Goal: Task Accomplishment & Management: Complete application form

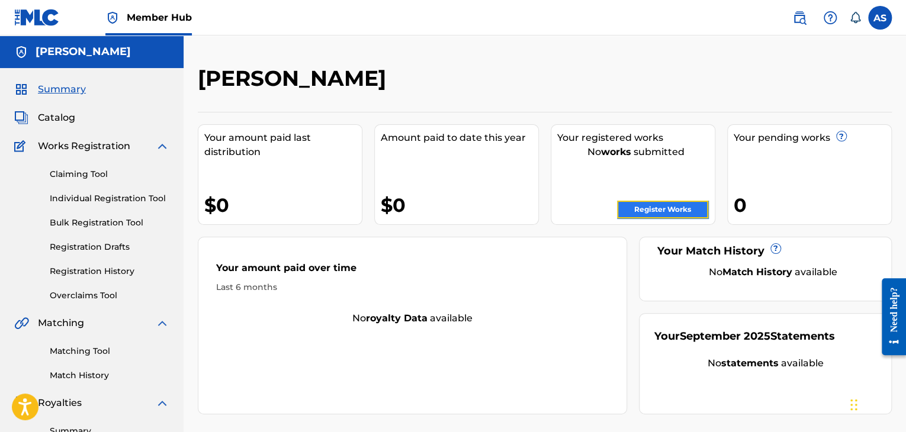
click at [663, 213] on link "Register Works" at bounding box center [662, 210] width 91 height 18
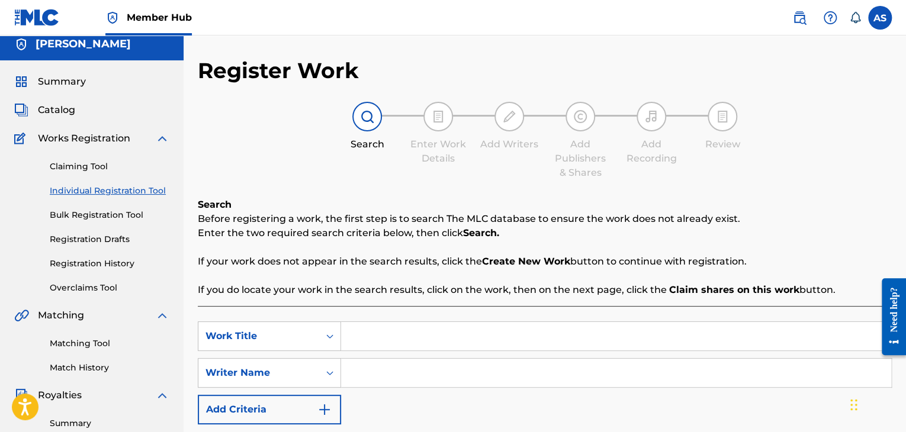
scroll to position [118, 0]
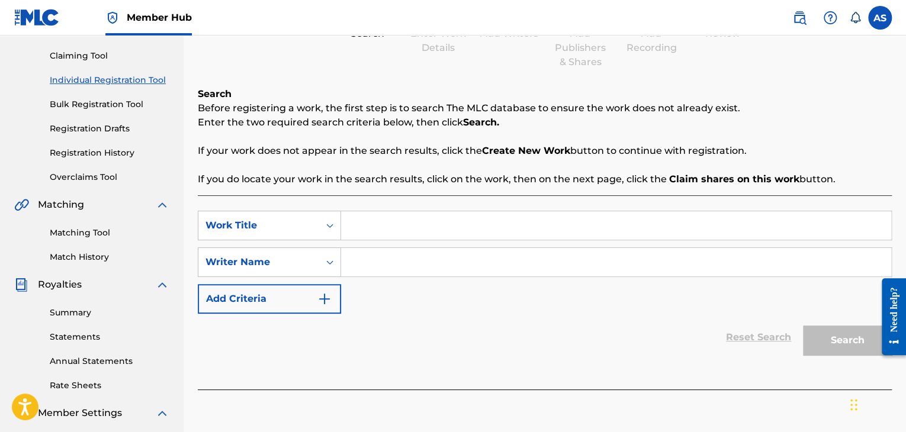
click at [358, 223] on input "Search Form" at bounding box center [616, 225] width 550 height 28
paste input "Badmind [MEDICAL_DATA]"
type input "Badmind [MEDICAL_DATA]"
click at [369, 256] on input "Search Form" at bounding box center [616, 262] width 550 height 28
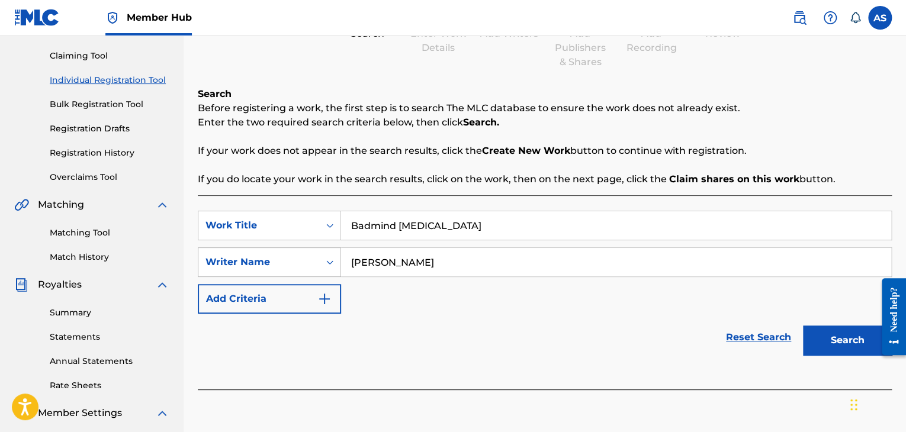
type input "[PERSON_NAME]"
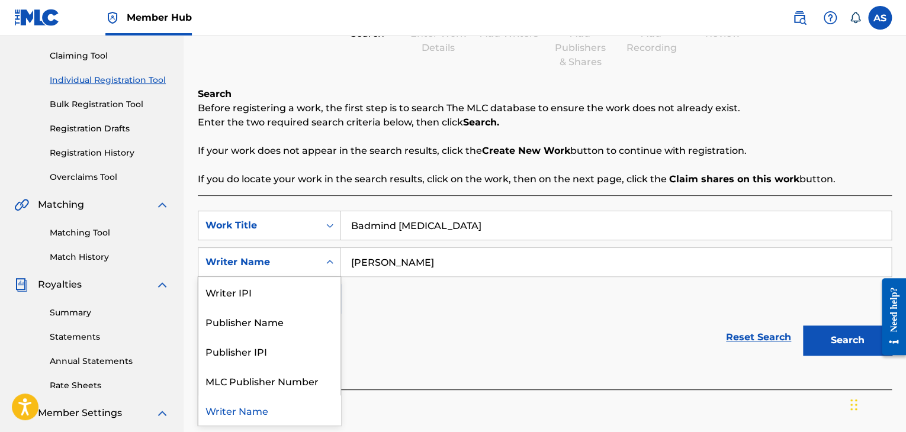
click at [330, 264] on icon "Search Form" at bounding box center [330, 262] width 12 height 12
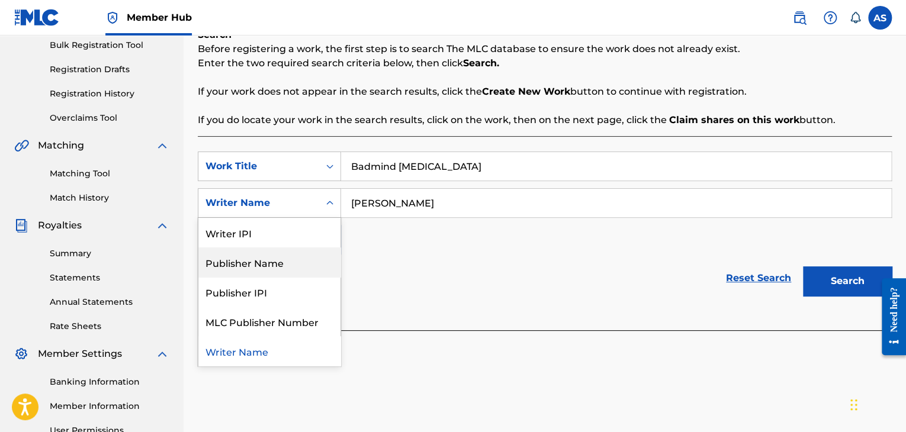
click at [398, 240] on div "SearchWithCriteria875845c6-9497-4835-94a9-8c52e391e27b Work Title Badmind [MEDI…" at bounding box center [545, 203] width 694 height 103
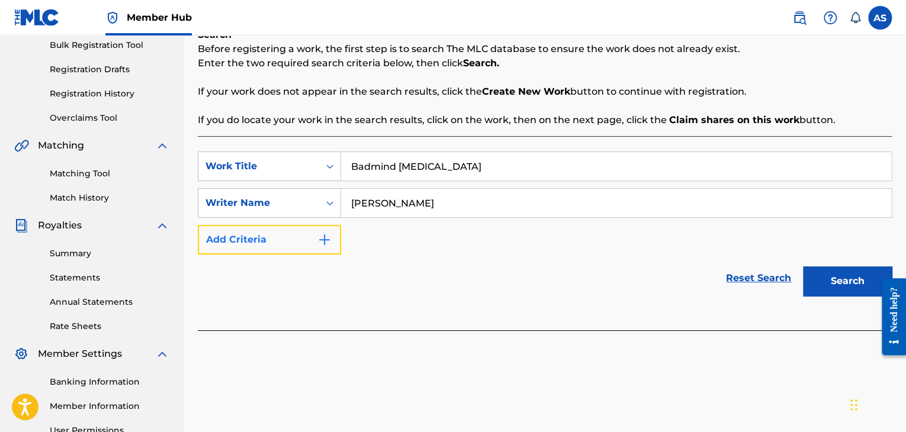
click at [313, 235] on button "Add Criteria" at bounding box center [269, 240] width 143 height 30
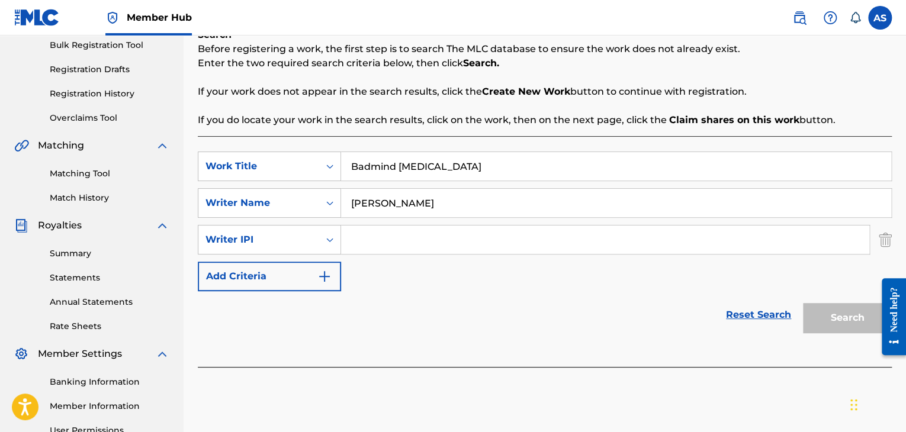
click at [376, 242] on input "Search Form" at bounding box center [605, 240] width 528 height 28
click at [769, 317] on link "Reset Search" at bounding box center [758, 315] width 77 height 26
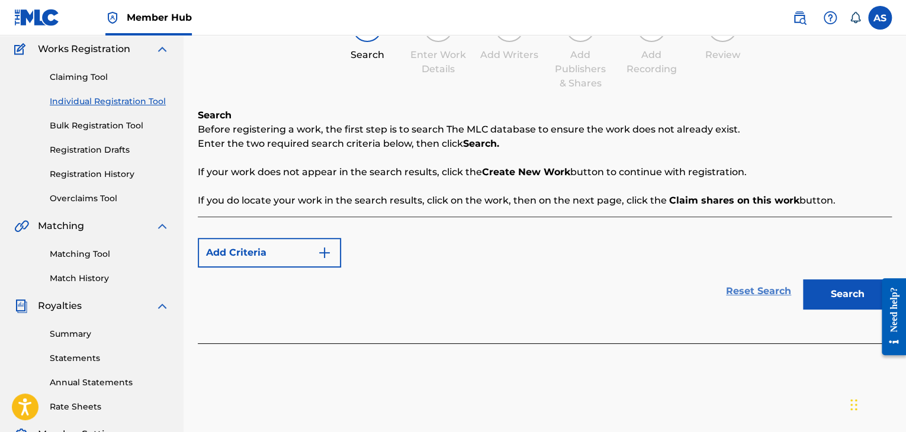
scroll to position [59, 0]
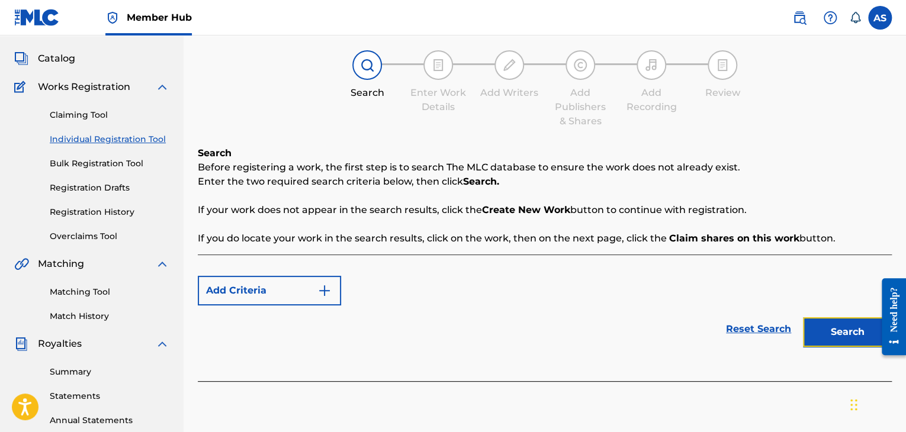
click at [829, 330] on button "Search" at bounding box center [847, 332] width 89 height 30
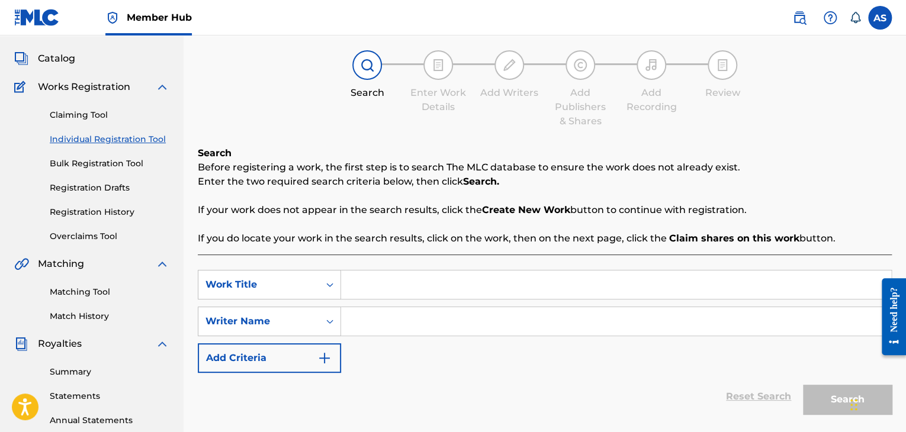
click at [371, 285] on input "Search Form" at bounding box center [616, 285] width 550 height 28
paste input "Badmind [MEDICAL_DATA]"
type input "Badmind [MEDICAL_DATA]"
click at [388, 317] on input "Search Form" at bounding box center [616, 321] width 550 height 28
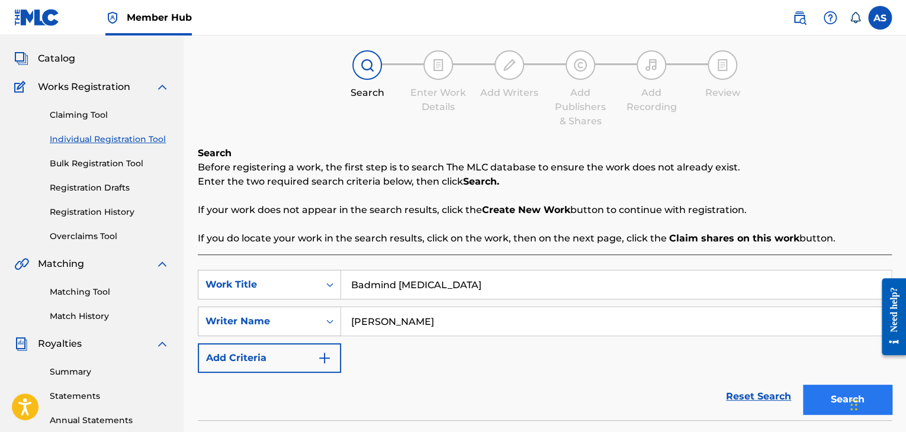
type input "[PERSON_NAME]"
click at [828, 398] on button "Search" at bounding box center [847, 400] width 89 height 30
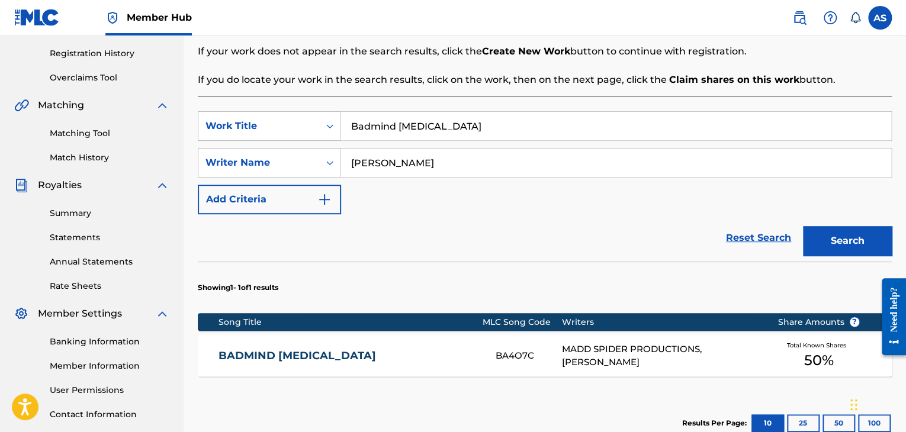
scroll to position [237, 0]
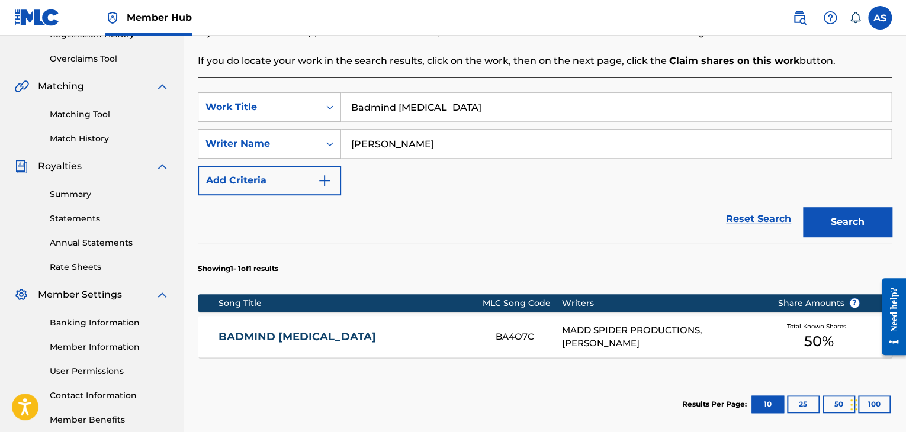
click at [697, 332] on div "MADD SPIDER PRODUCTIONS, [PERSON_NAME]" at bounding box center [661, 337] width 198 height 27
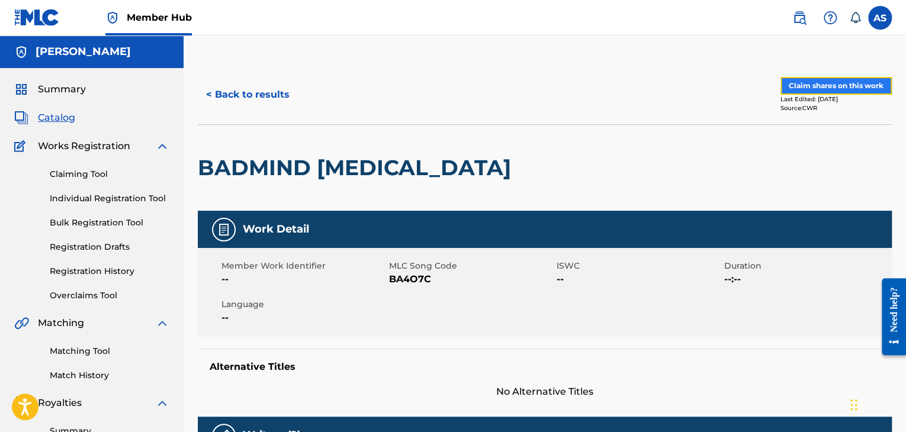
click at [821, 87] on button "Claim shares on this work" at bounding box center [836, 86] width 111 height 18
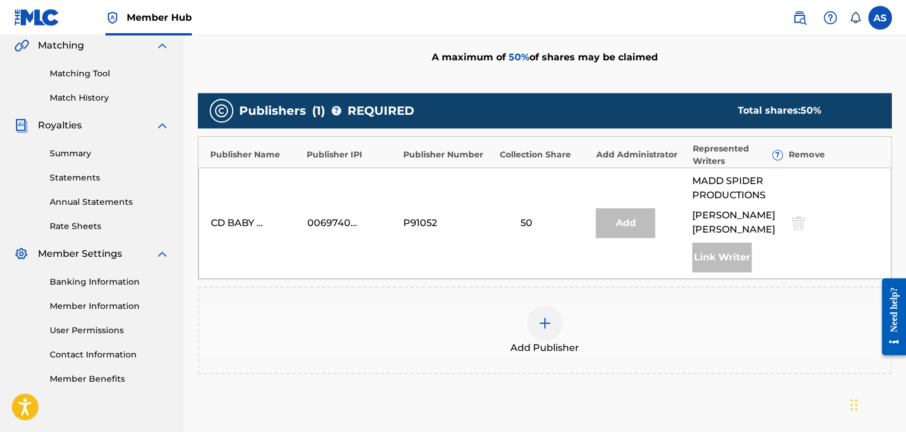
scroll to position [277, 0]
click at [550, 317] on img at bounding box center [545, 324] width 14 height 14
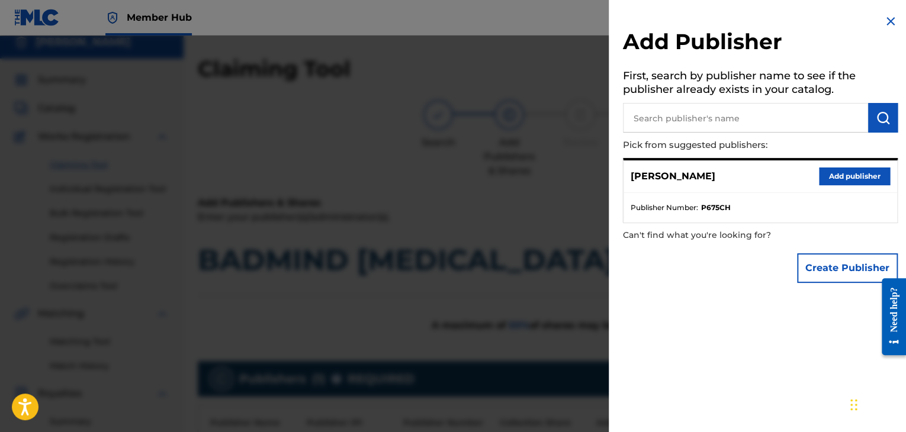
scroll to position [0, 0]
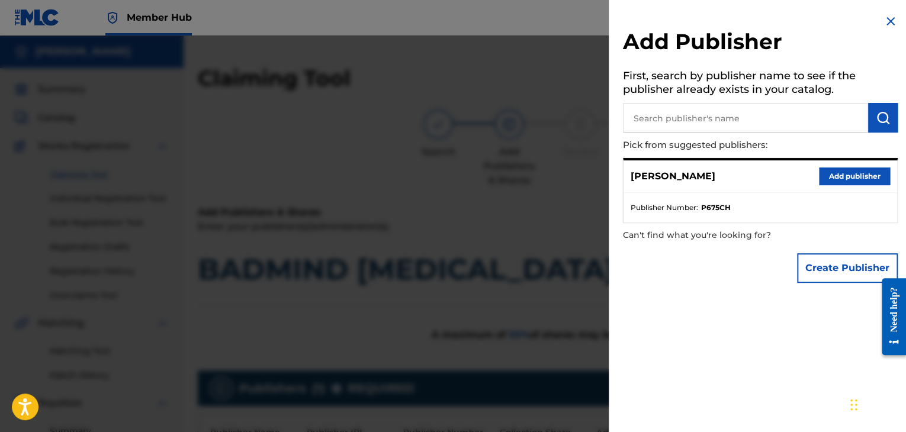
click at [700, 316] on div "Add Publisher First, search by publisher name to see if the publisher already e…" at bounding box center [760, 216] width 303 height 432
click at [714, 363] on div "Add Publisher First, search by publisher name to see if the publisher already e…" at bounding box center [760, 216] width 303 height 432
click at [715, 363] on div "Add Publisher First, search by publisher name to see if the publisher already e…" at bounding box center [760, 216] width 303 height 432
click at [519, 227] on div at bounding box center [453, 252] width 906 height 432
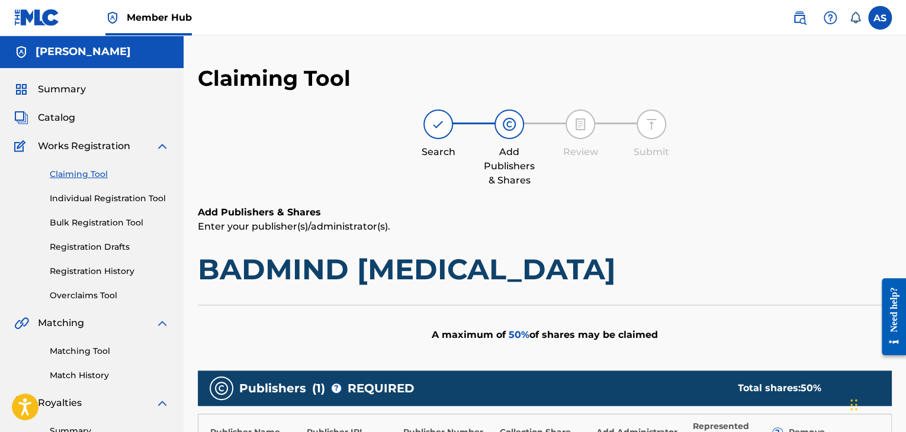
click at [519, 227] on p "Enter your publisher(s)/administrator(s)." at bounding box center [545, 227] width 694 height 14
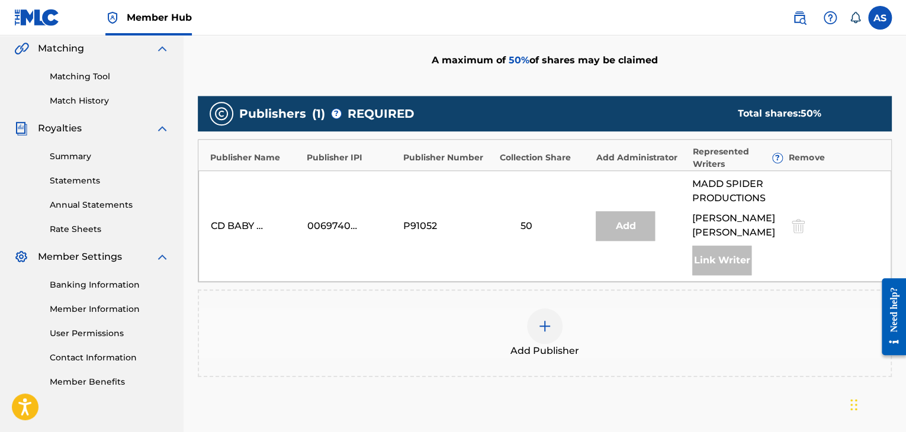
scroll to position [296, 0]
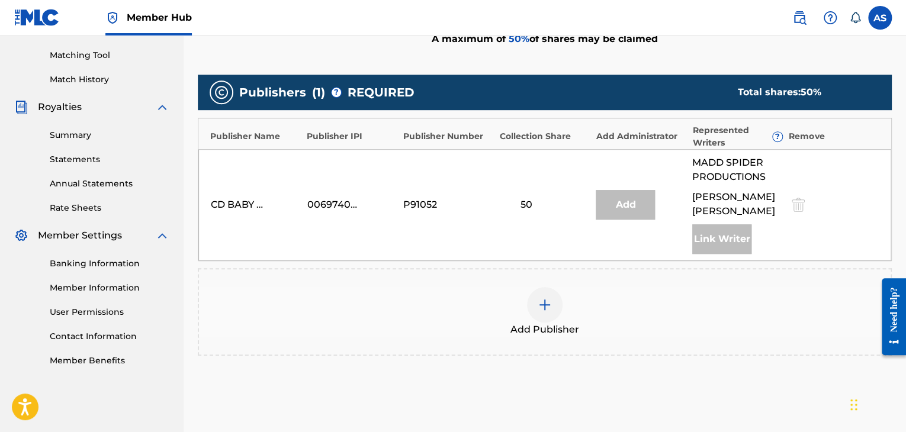
click at [552, 289] on div at bounding box center [545, 305] width 36 height 36
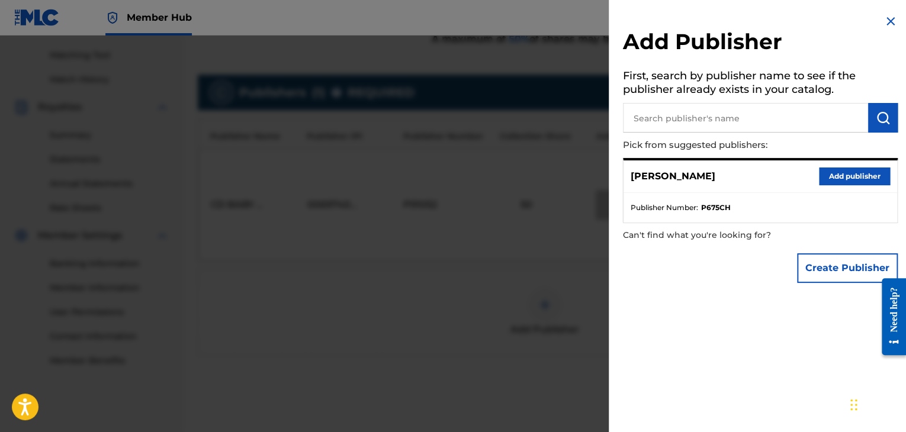
click at [43, 15] on img at bounding box center [37, 17] width 46 height 17
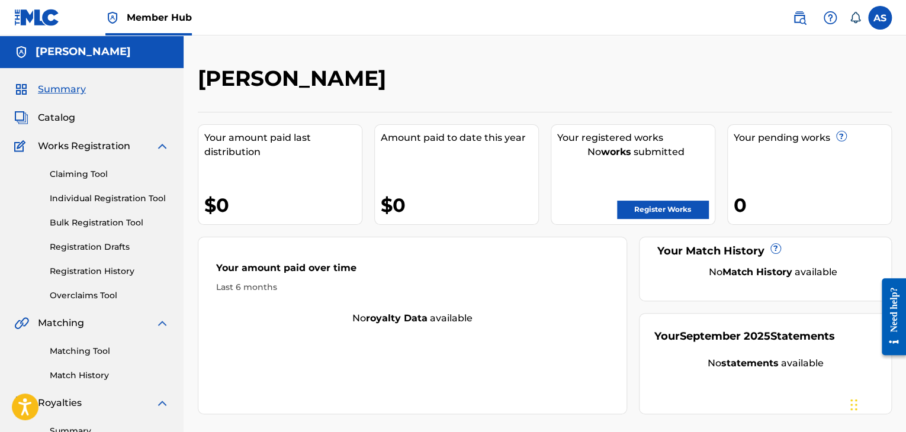
click at [163, 21] on span "Member Hub" at bounding box center [159, 18] width 65 height 14
click at [31, 20] on img at bounding box center [37, 17] width 46 height 17
click at [156, 13] on span "Member Hub" at bounding box center [159, 18] width 65 height 14
click at [660, 210] on link "Register Works" at bounding box center [662, 210] width 91 height 18
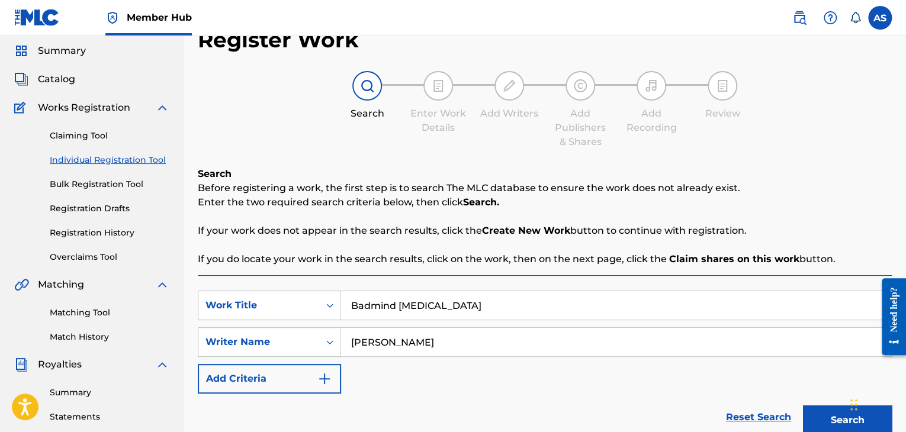
scroll to position [178, 0]
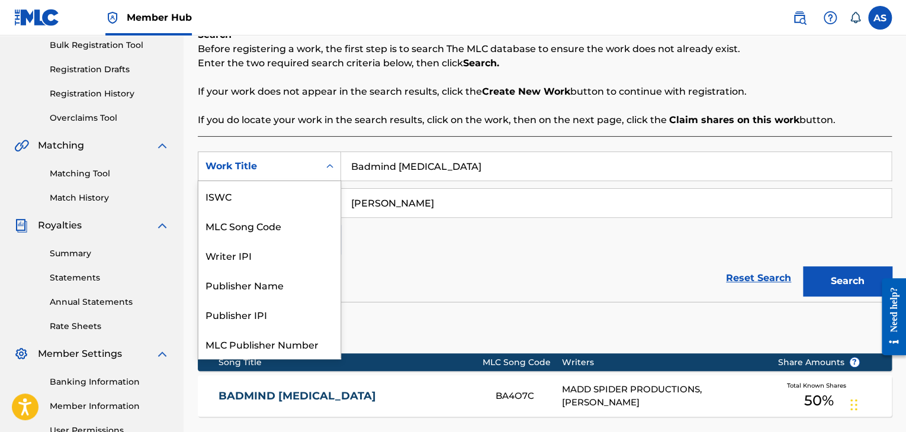
click at [329, 167] on icon "Search Form" at bounding box center [330, 166] width 12 height 12
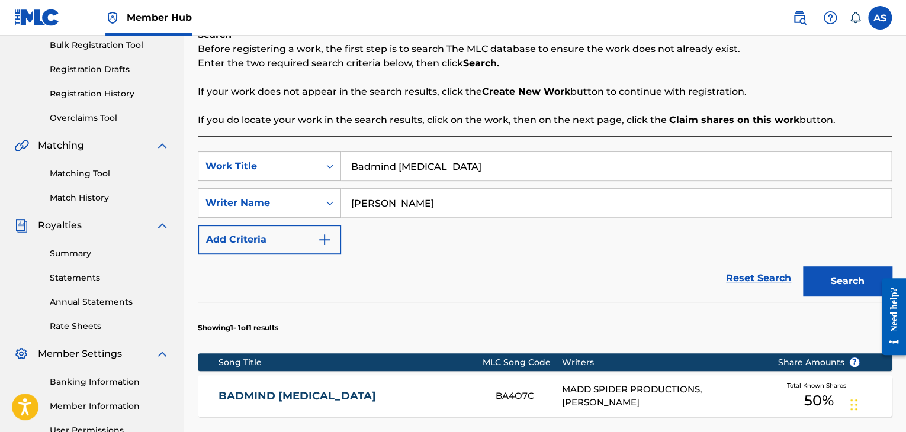
click at [428, 256] on div "Reset Search Search" at bounding box center [545, 278] width 694 height 47
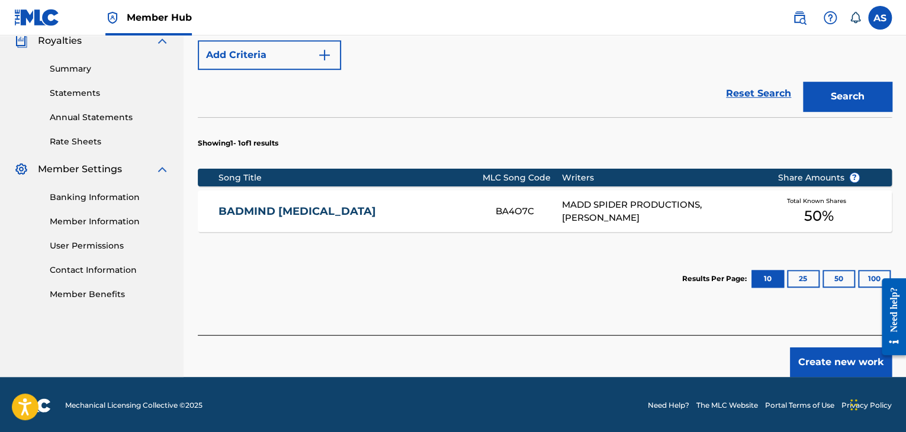
scroll to position [364, 0]
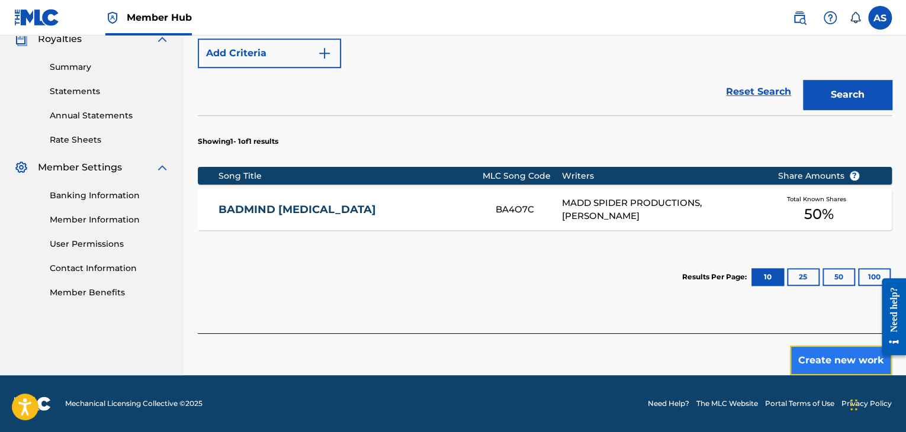
click at [826, 362] on button "Create new work" at bounding box center [841, 361] width 102 height 30
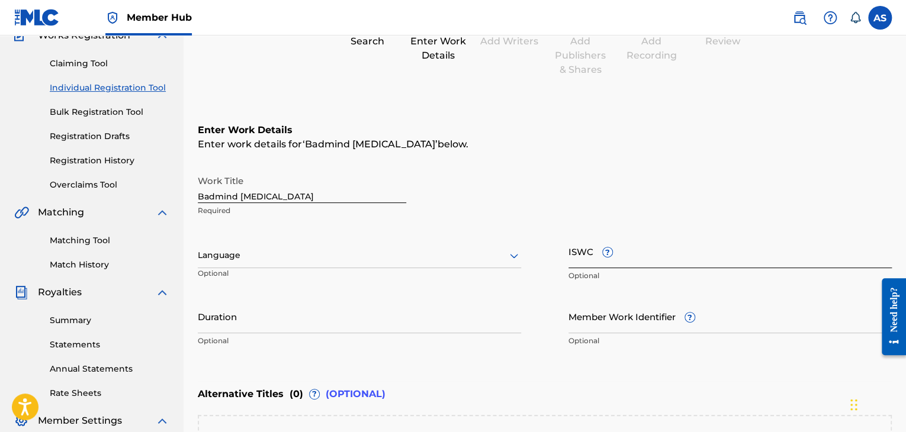
scroll to position [131, 0]
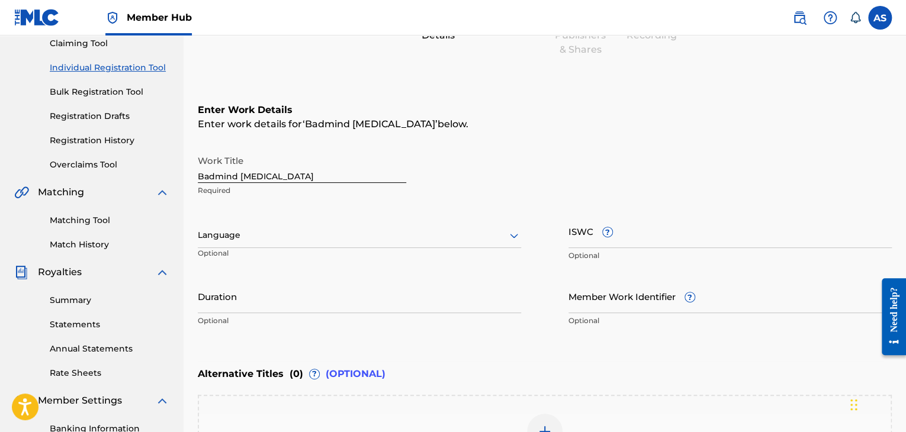
click at [515, 236] on icon at bounding box center [514, 236] width 14 height 14
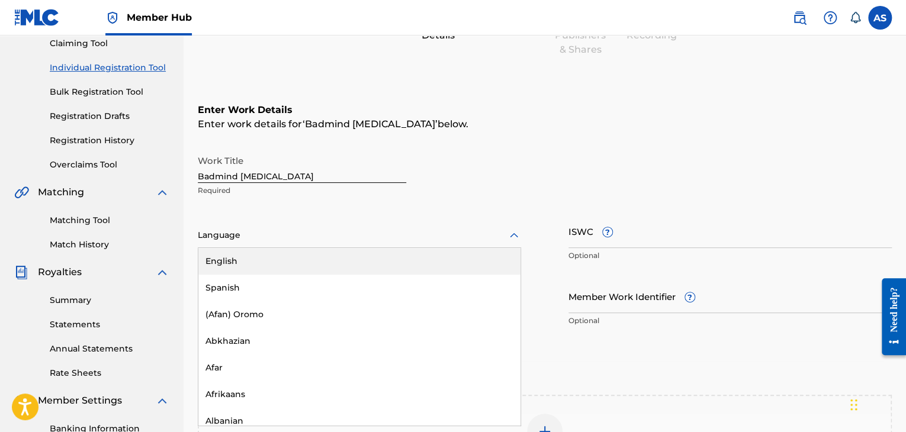
click at [441, 259] on div "English" at bounding box center [359, 261] width 322 height 27
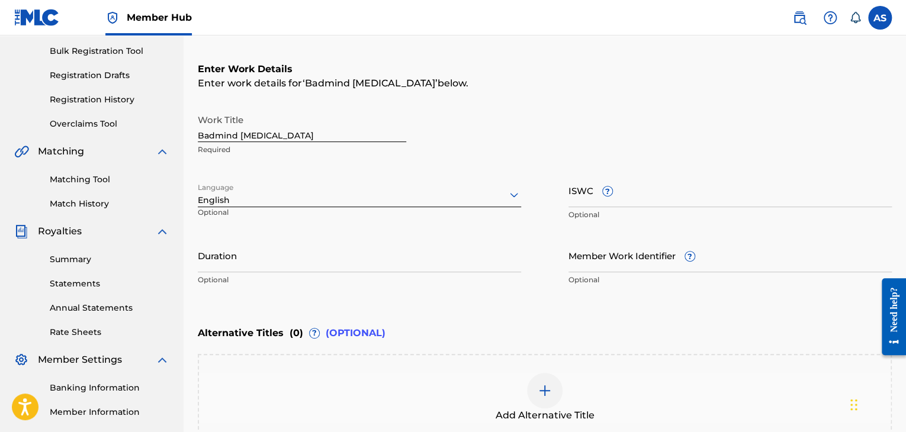
scroll to position [190, 0]
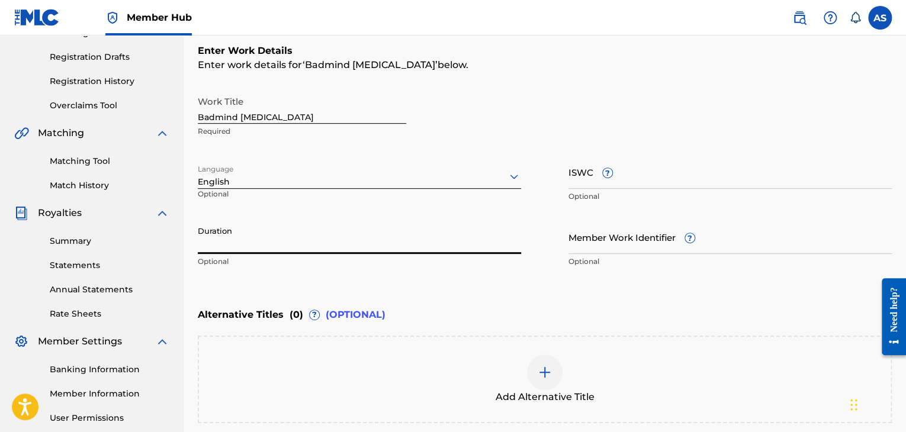
click at [431, 245] on input "Duration" at bounding box center [359, 237] width 323 height 34
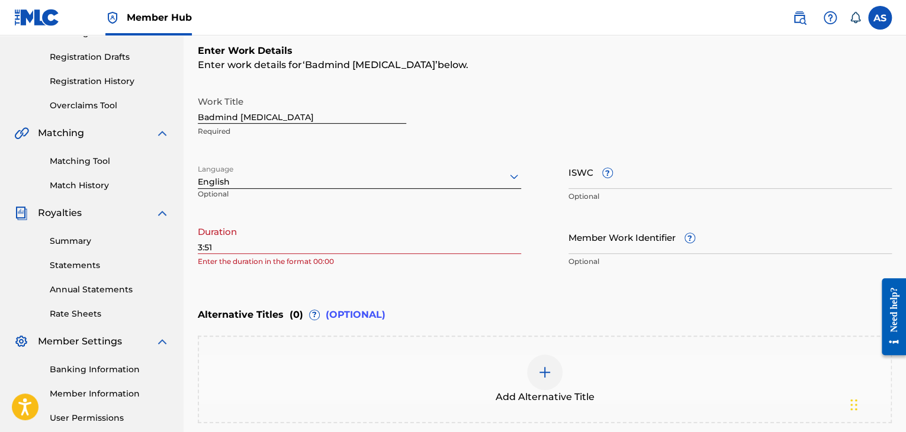
click at [533, 295] on div "Enter Work Details Enter work details for ‘ Badmind [MEDICAL_DATA] ’ below. Wor…" at bounding box center [545, 158] width 694 height 287
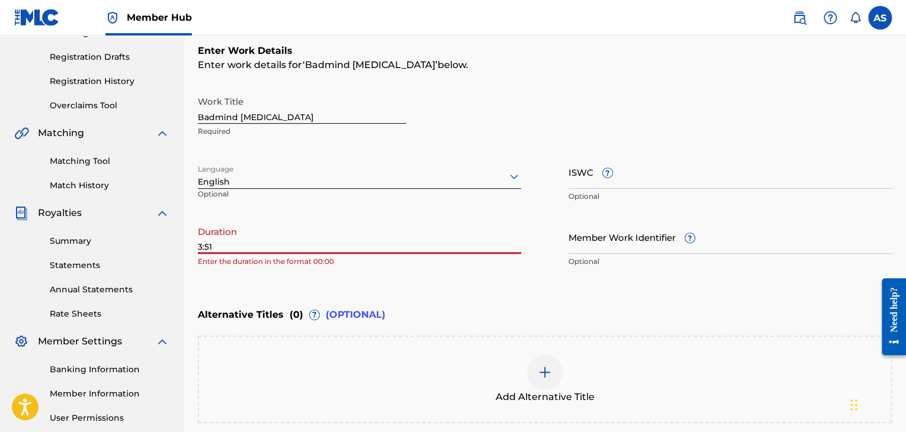
click at [201, 245] on input "3:51" at bounding box center [359, 237] width 323 height 34
click at [199, 246] on input "351" at bounding box center [359, 237] width 323 height 34
click at [203, 247] on input "351" at bounding box center [359, 237] width 323 height 34
click at [332, 242] on input "3:51" at bounding box center [359, 237] width 323 height 34
click at [201, 245] on input "3:51" at bounding box center [359, 237] width 323 height 34
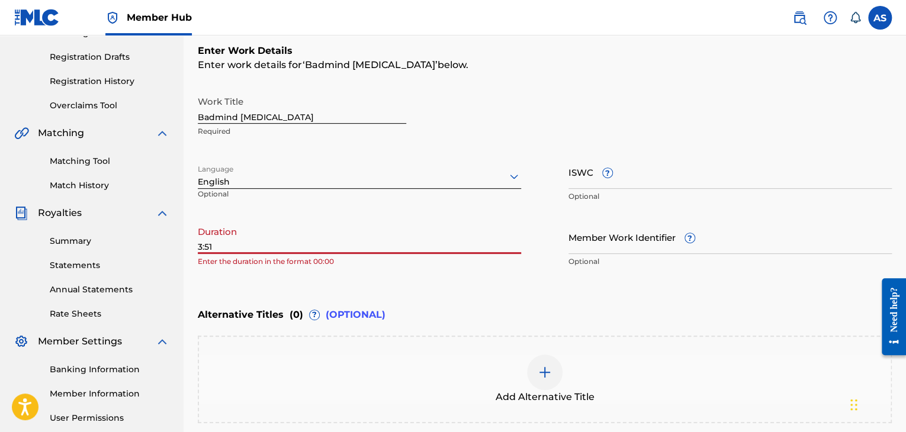
click at [199, 246] on input "3:51" at bounding box center [359, 237] width 323 height 34
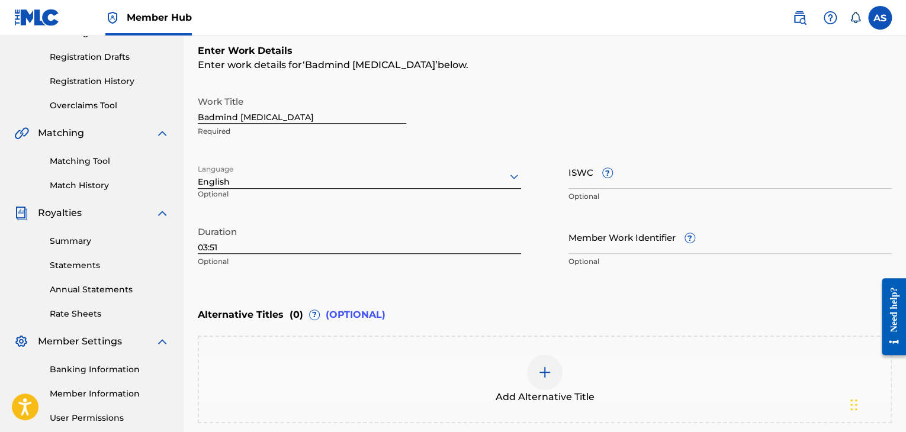
click at [462, 294] on div "Enter Work Details Enter work details for ‘ Badmind [MEDICAL_DATA] ’ below. Wor…" at bounding box center [545, 158] width 694 height 287
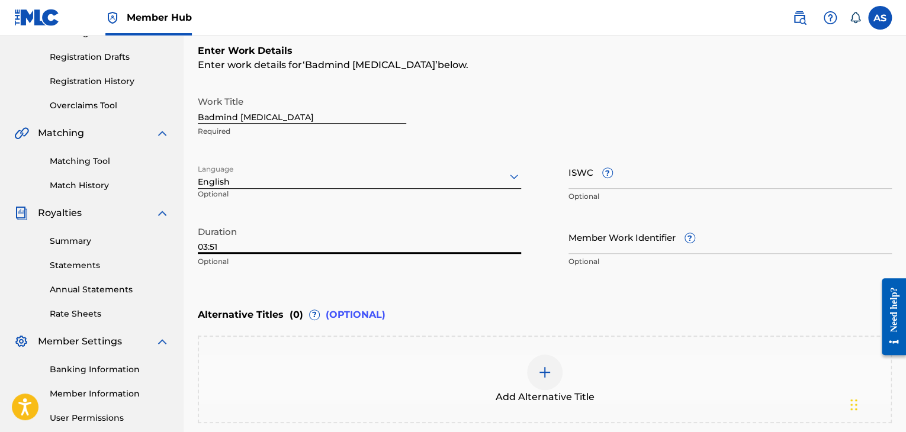
click at [203, 247] on input "03:51" at bounding box center [359, 237] width 323 height 34
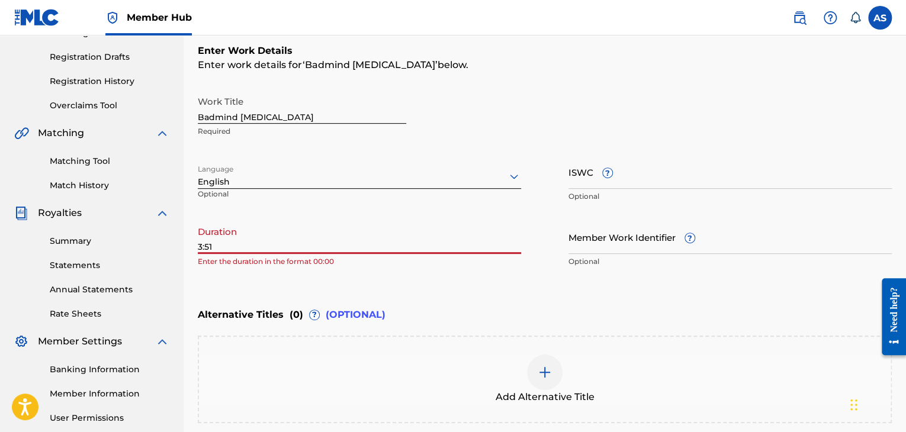
click at [201, 245] on input "3:51" at bounding box center [359, 237] width 323 height 34
click at [236, 245] on input "3min:51" at bounding box center [359, 237] width 323 height 34
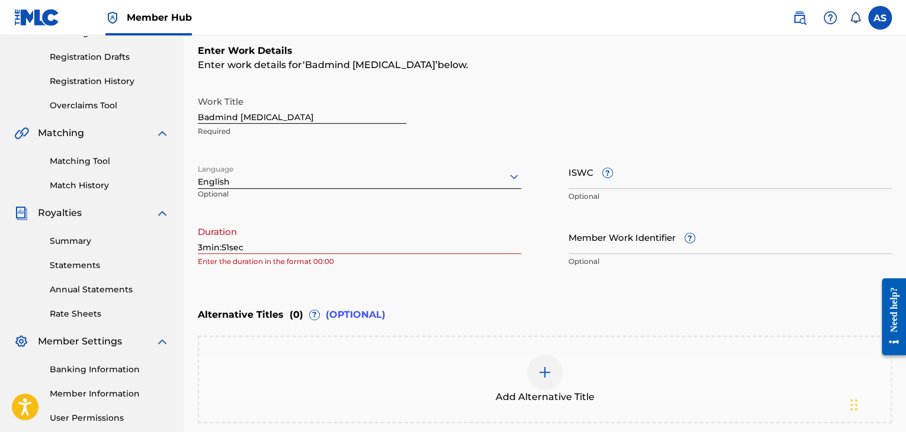
click at [477, 290] on div "Enter Work Details Enter work details for ‘ Badmind [MEDICAL_DATA] ’ below. Wor…" at bounding box center [545, 158] width 694 height 287
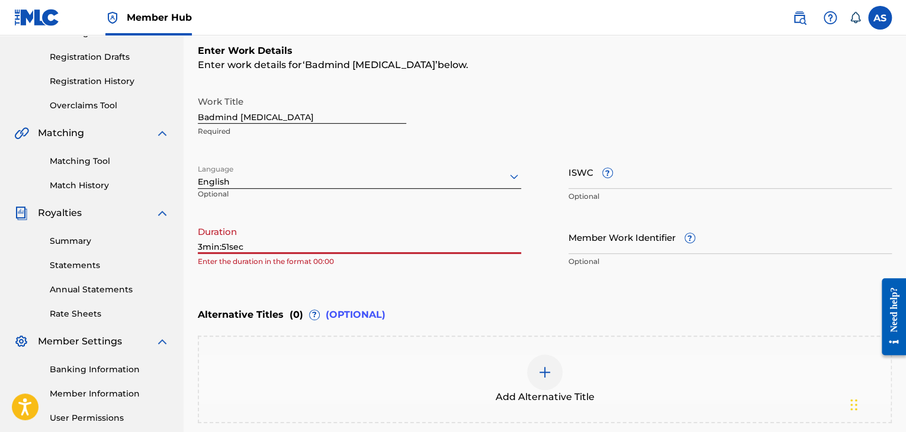
click at [248, 247] on input "3min:51sec" at bounding box center [359, 237] width 323 height 34
type input "3"
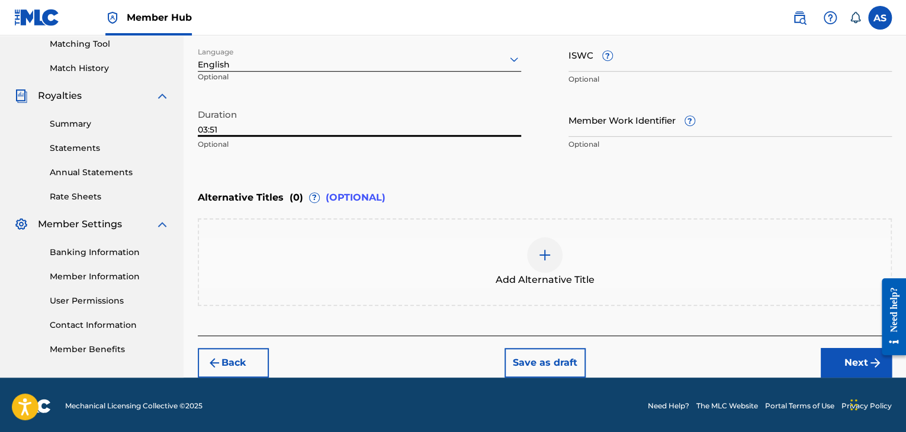
scroll to position [309, 0]
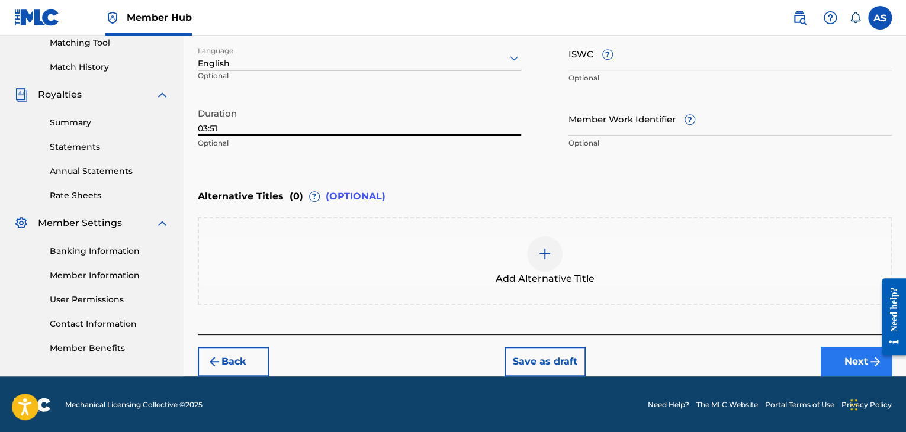
type input "03:51"
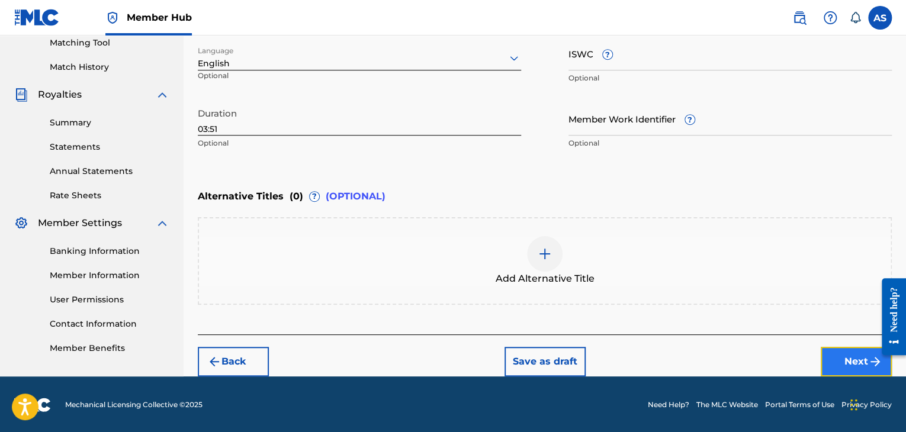
click at [848, 364] on button "Next" at bounding box center [856, 362] width 71 height 30
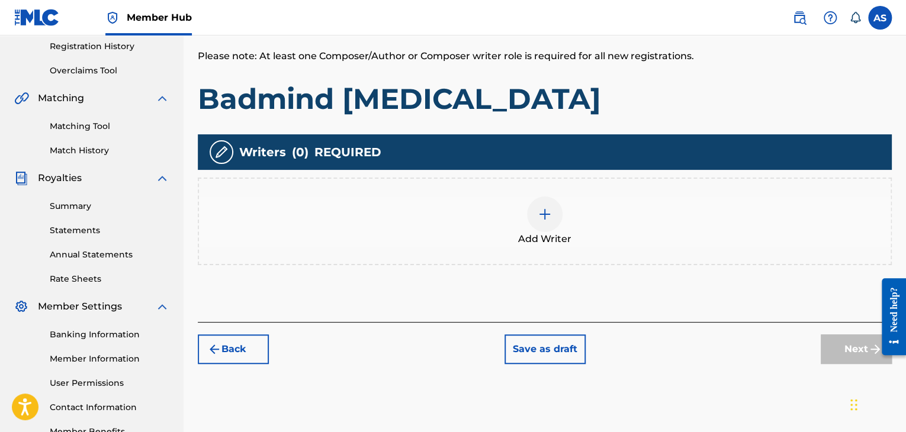
scroll to position [231, 0]
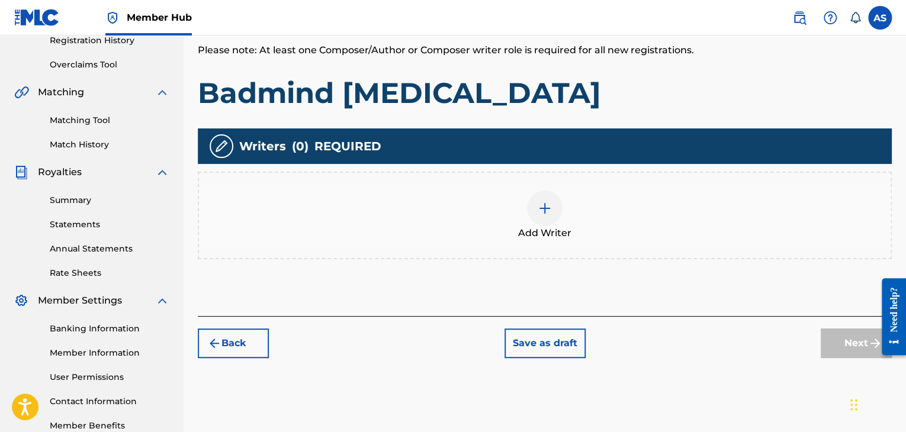
click at [442, 196] on div "Add Writer" at bounding box center [545, 216] width 692 height 50
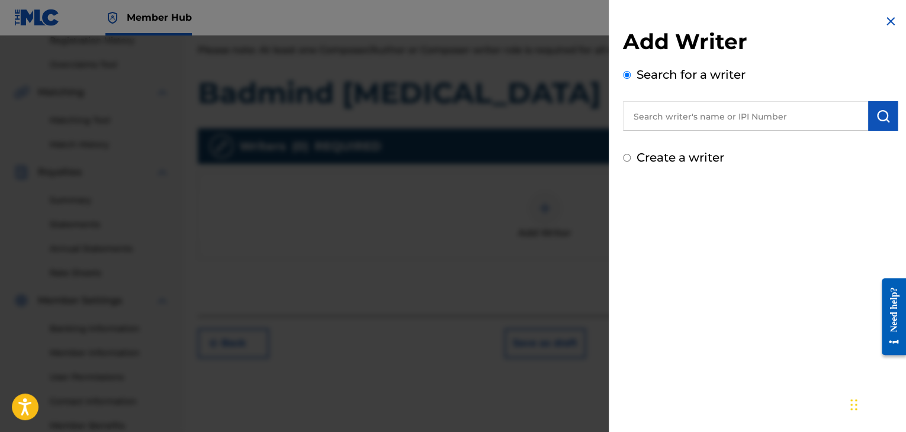
click at [720, 249] on div "Add Writer Search for a writer Create a writer" at bounding box center [760, 216] width 303 height 432
click at [659, 223] on div "Add Writer Search for a writer Create a writer" at bounding box center [760, 216] width 303 height 432
click at [573, 217] on div at bounding box center [453, 252] width 906 height 432
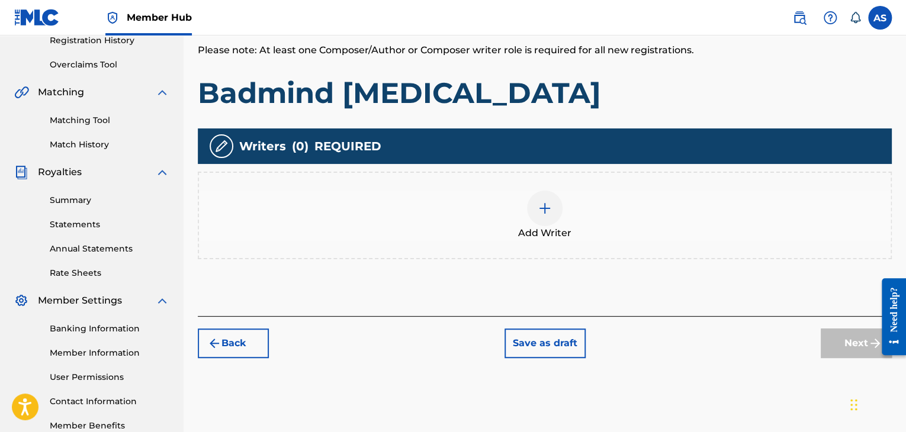
click at [573, 217] on div "Add Writer" at bounding box center [545, 216] width 692 height 50
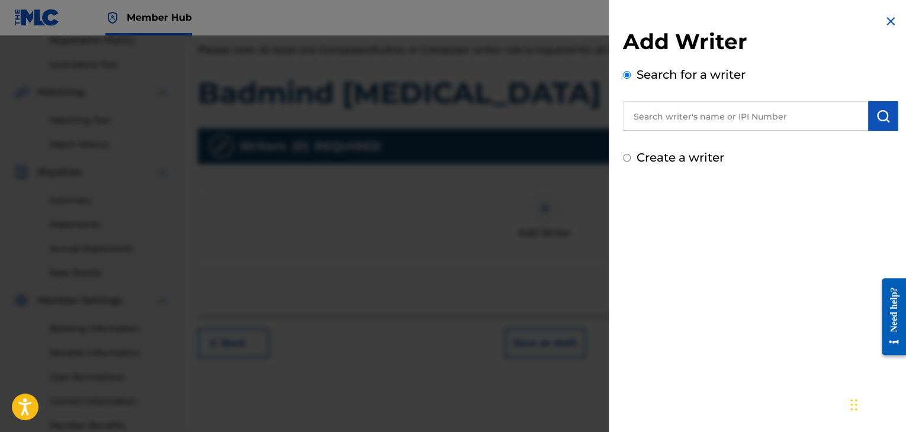
click at [566, 221] on div at bounding box center [453, 252] width 906 height 432
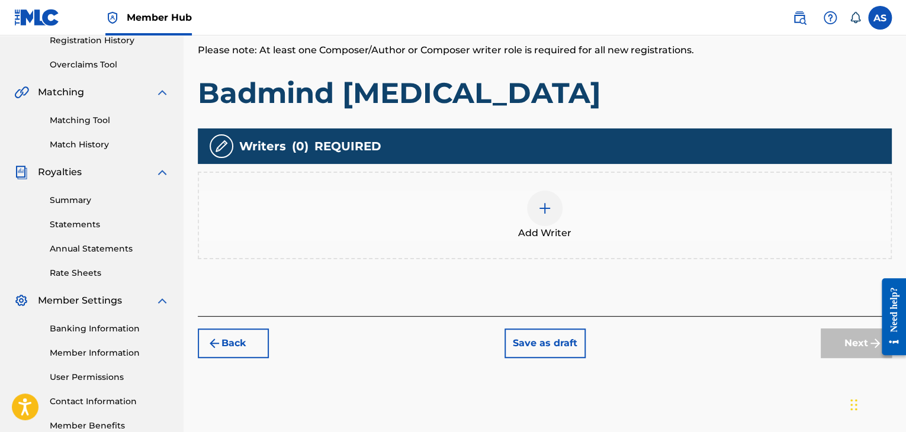
click at [569, 219] on div "Add Writer" at bounding box center [545, 216] width 692 height 50
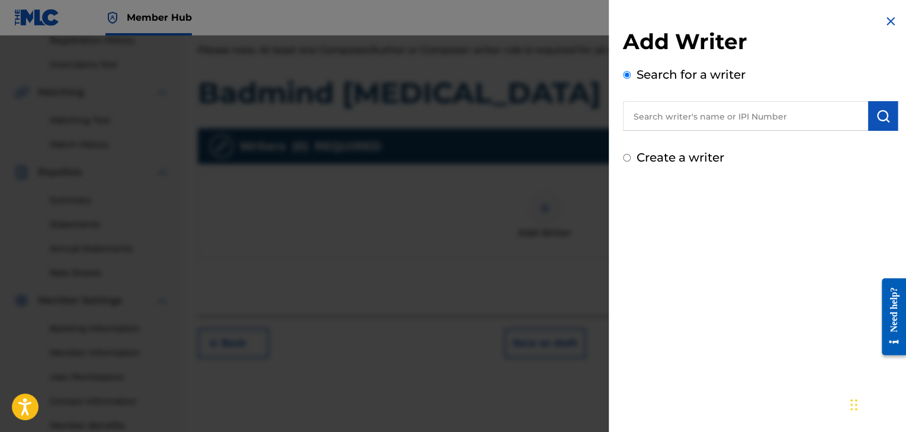
click at [570, 218] on div at bounding box center [453, 252] width 906 height 432
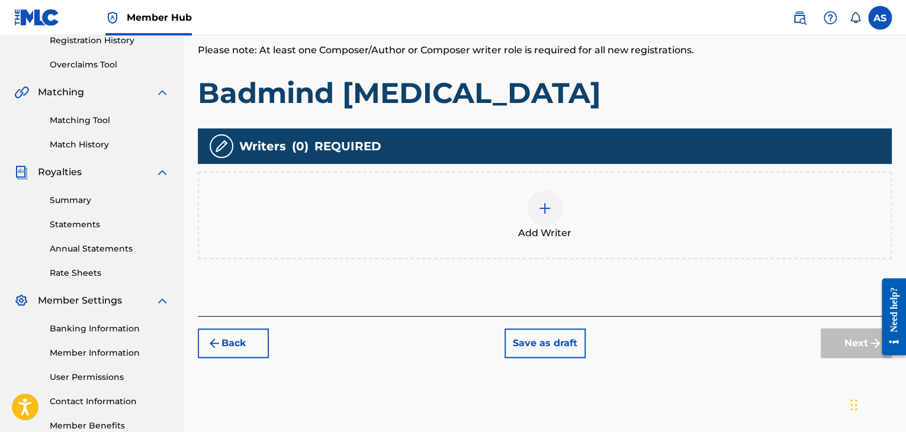
click at [551, 210] on img at bounding box center [545, 208] width 14 height 14
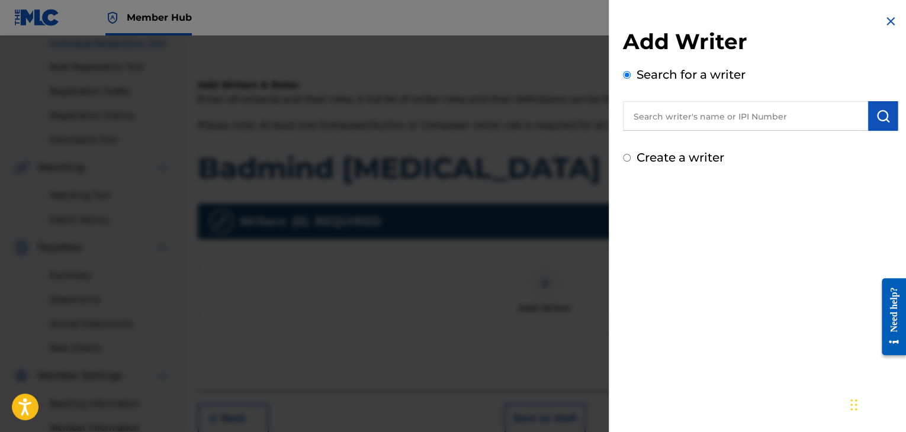
scroll to position [0, 0]
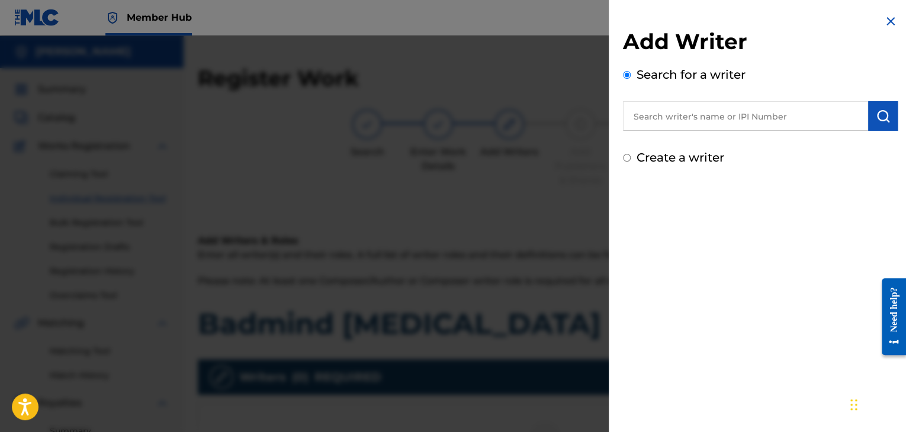
click at [705, 245] on div "Add Writer Search for a writer Create a writer" at bounding box center [760, 216] width 303 height 432
click at [580, 223] on div at bounding box center [453, 252] width 906 height 432
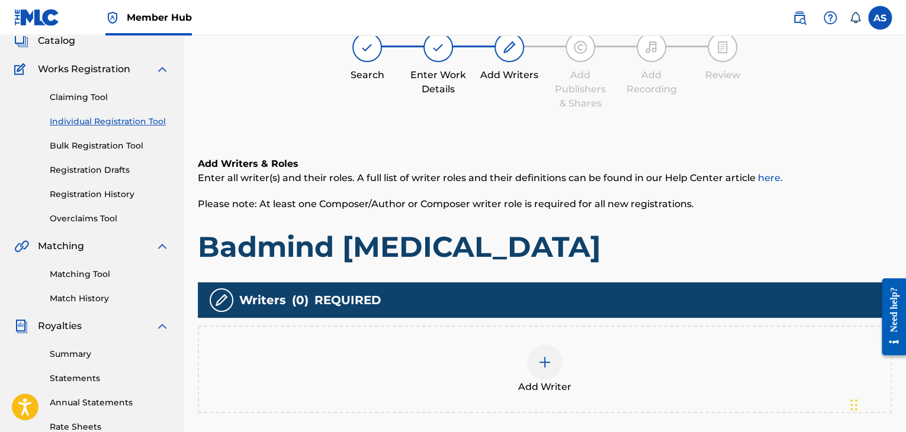
scroll to position [59, 0]
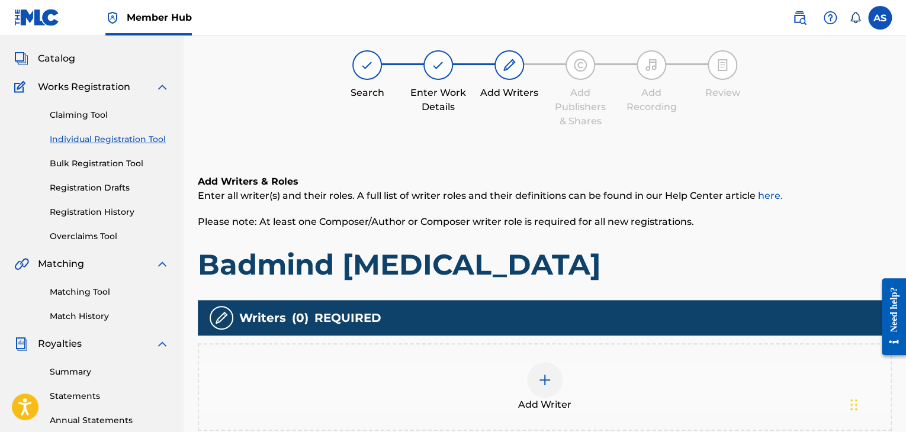
click at [775, 195] on link "here." at bounding box center [770, 195] width 25 height 11
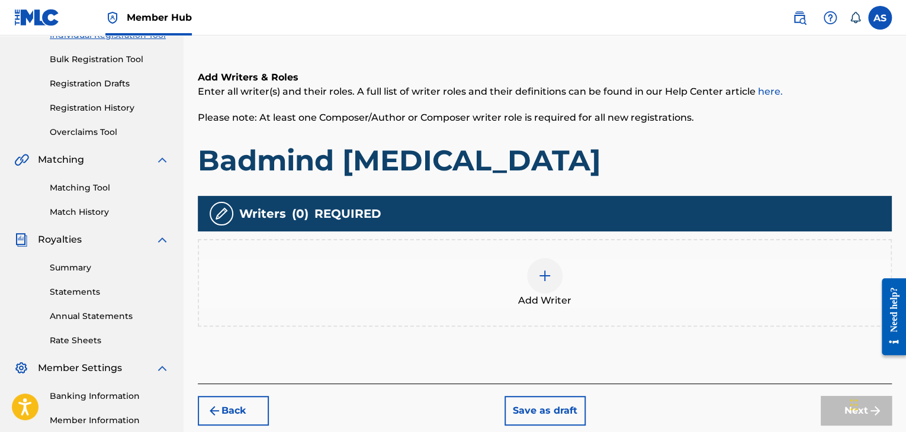
scroll to position [118, 0]
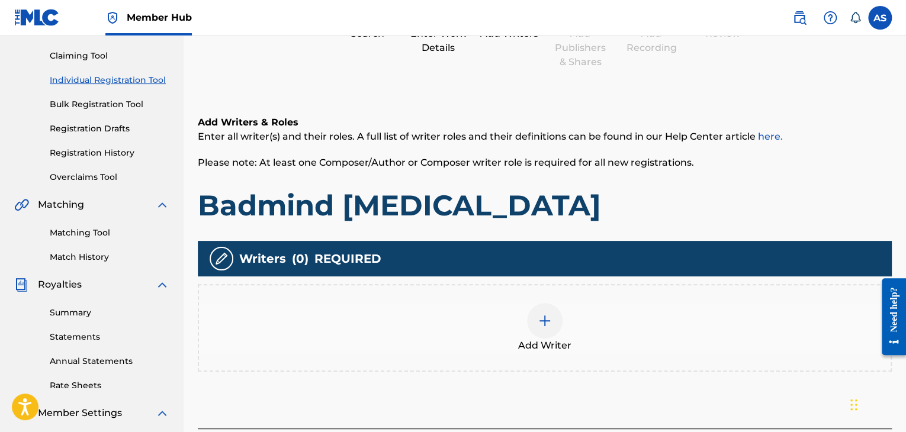
click at [221, 257] on img at bounding box center [221, 259] width 14 height 14
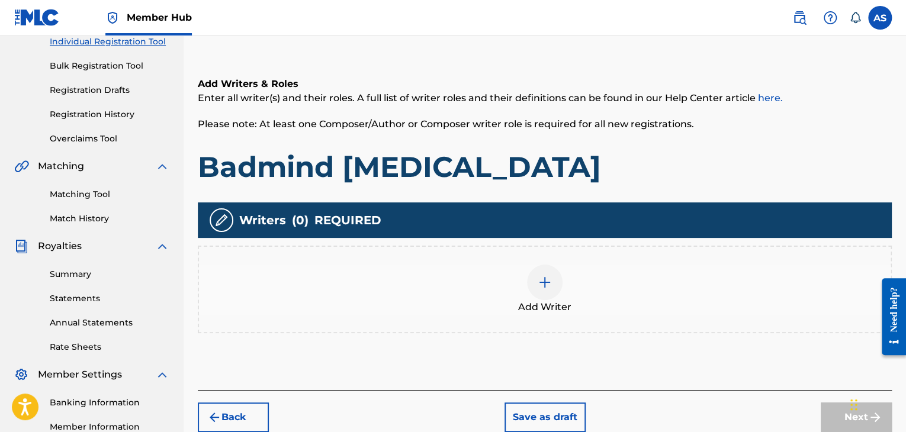
scroll to position [178, 0]
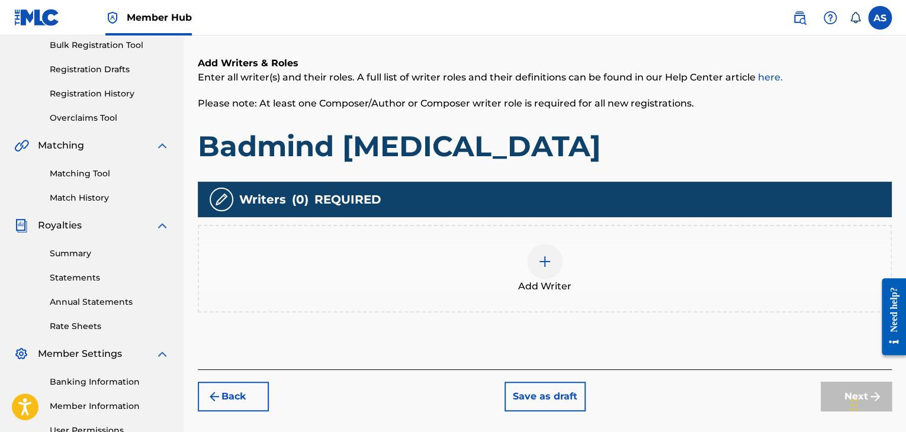
click at [367, 256] on div "Add Writer" at bounding box center [545, 269] width 692 height 50
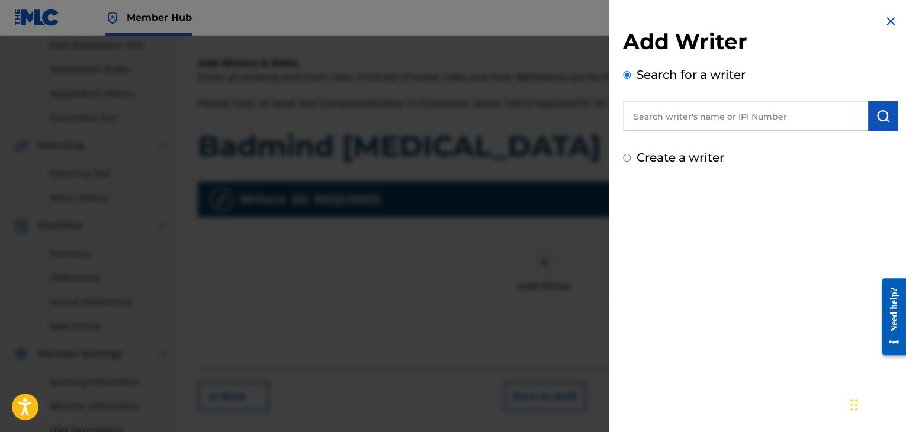
click at [580, 194] on div at bounding box center [453, 252] width 906 height 432
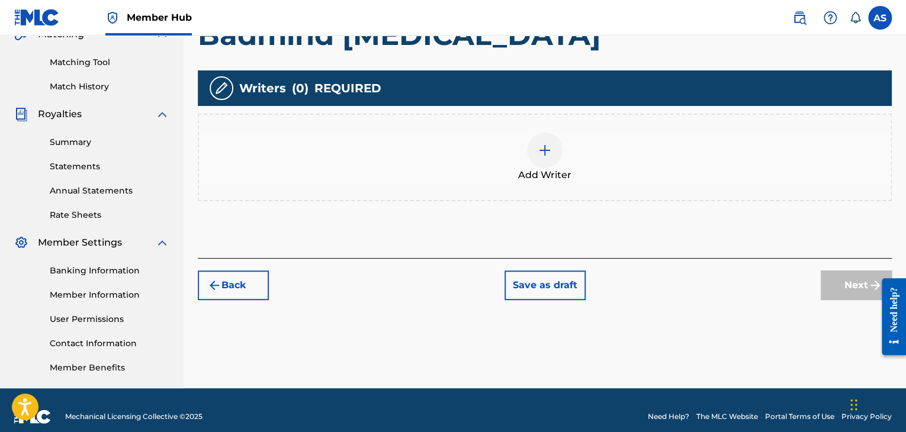
scroll to position [296, 0]
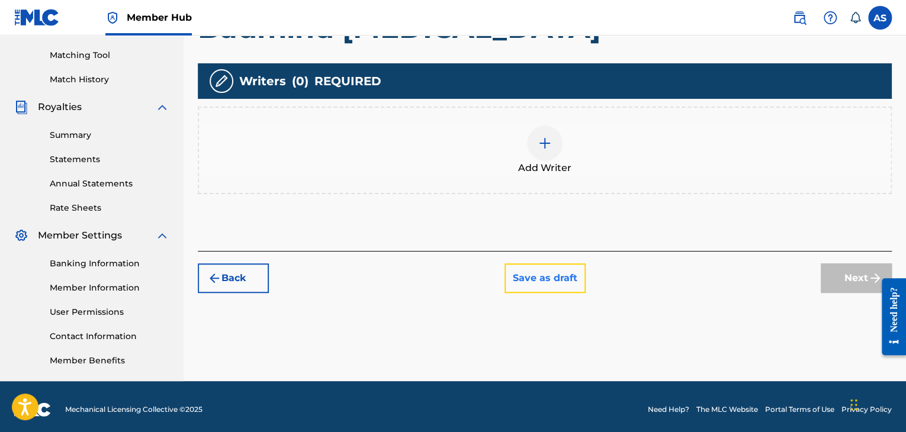
click at [573, 279] on button "Save as draft" at bounding box center [545, 279] width 81 height 30
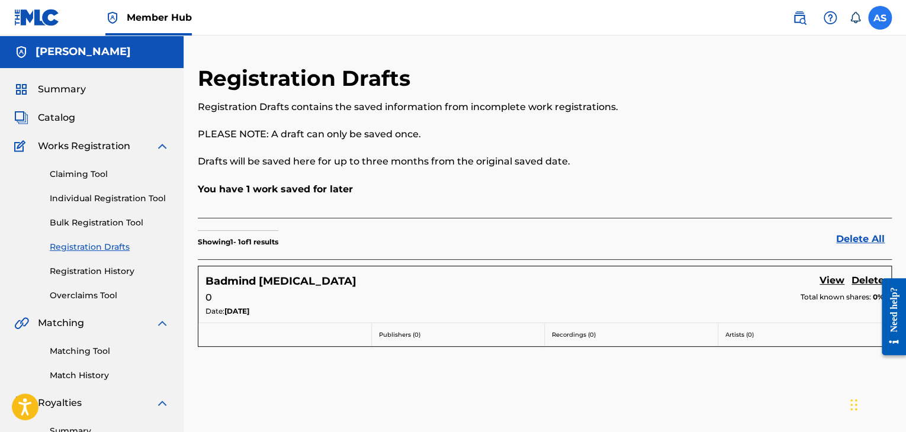
click at [879, 17] on label at bounding box center [880, 18] width 24 height 24
click at [880, 18] on input "AS [PERSON_NAME] [EMAIL_ADDRESS][DOMAIN_NAME] Notification Preferences Profile …" at bounding box center [880, 18] width 0 height 0
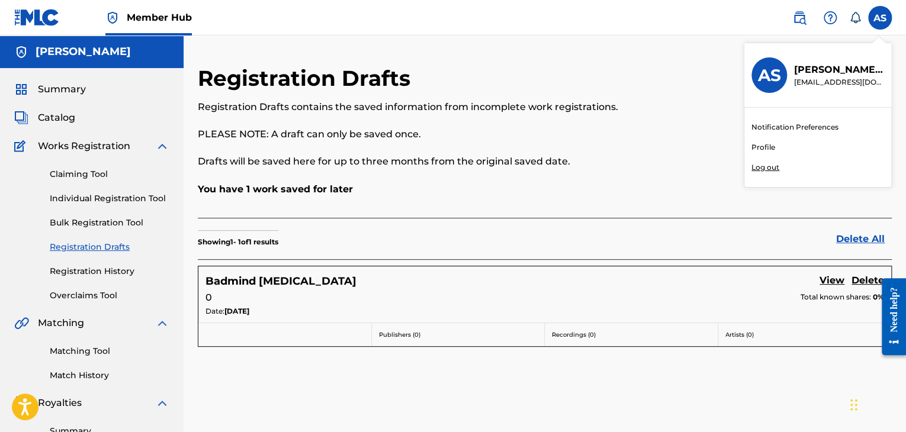
click at [766, 145] on link "Profile" at bounding box center [764, 147] width 24 height 11
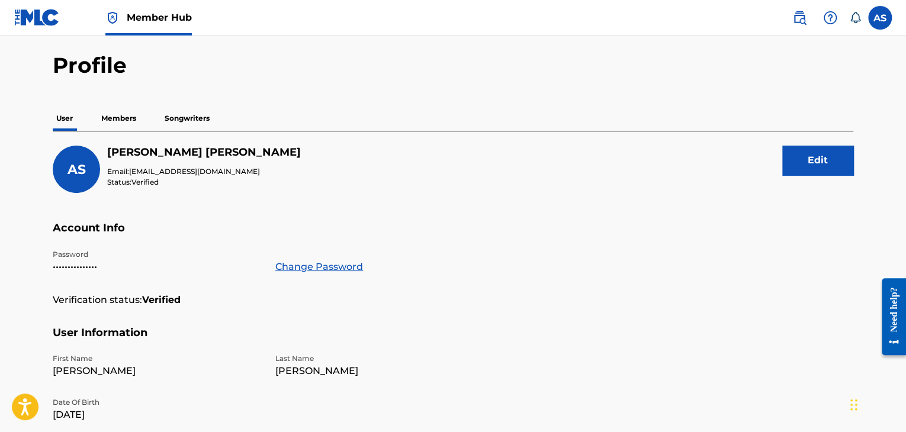
scroll to position [59, 0]
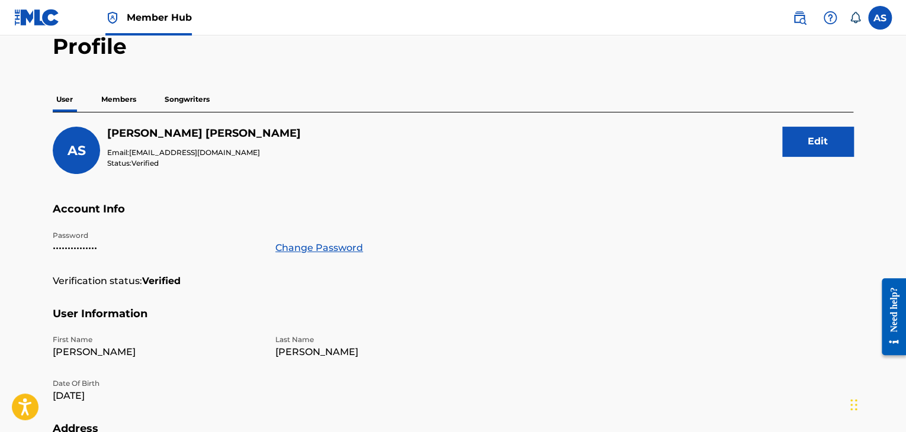
click at [190, 102] on p "Songwriters" at bounding box center [187, 99] width 52 height 25
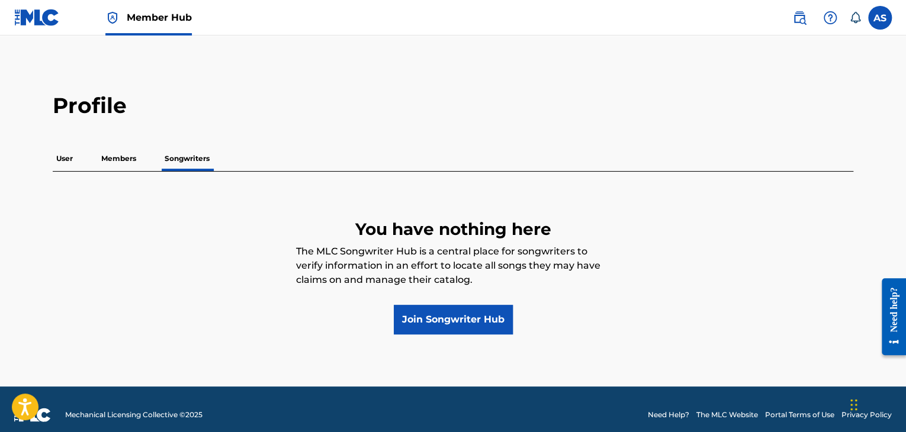
click at [117, 157] on p "Members" at bounding box center [119, 158] width 42 height 25
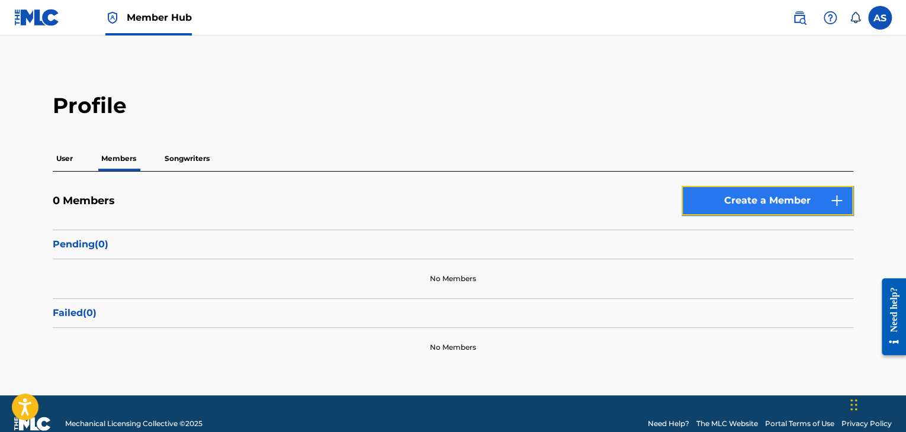
click at [779, 197] on link "Create a Member" at bounding box center [768, 201] width 172 height 30
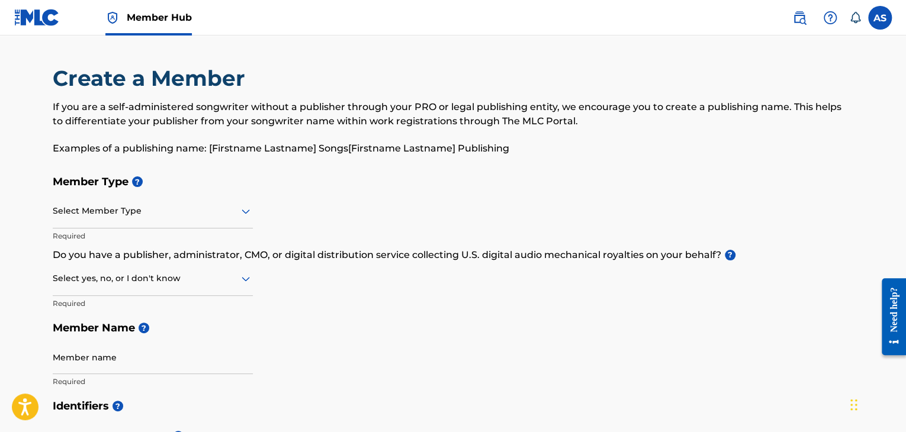
click at [246, 211] on icon at bounding box center [246, 211] width 14 height 14
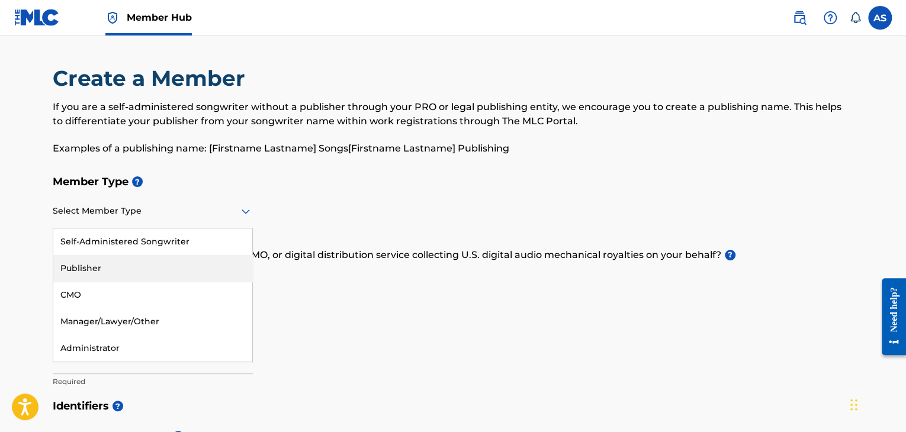
click at [108, 267] on div "Publisher" at bounding box center [152, 268] width 199 height 27
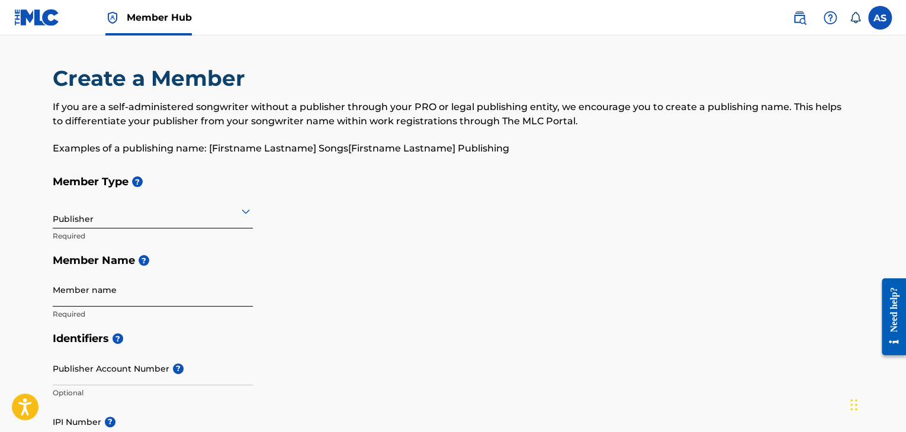
click at [122, 292] on input "Member name" at bounding box center [153, 290] width 200 height 34
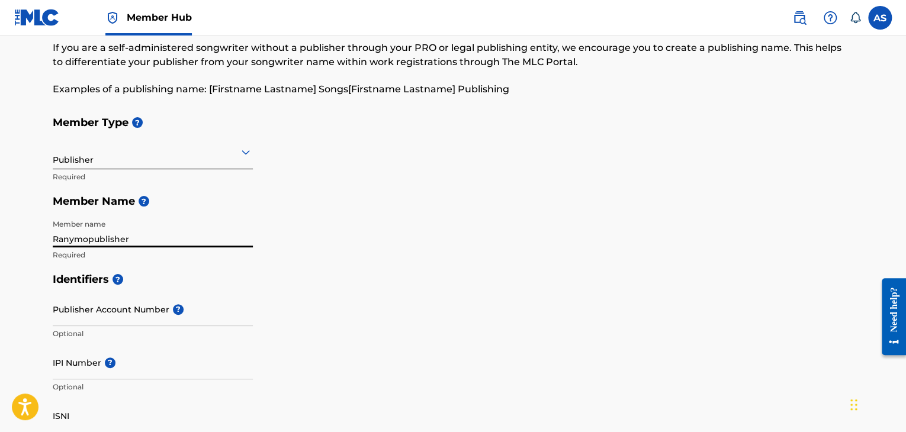
scroll to position [118, 0]
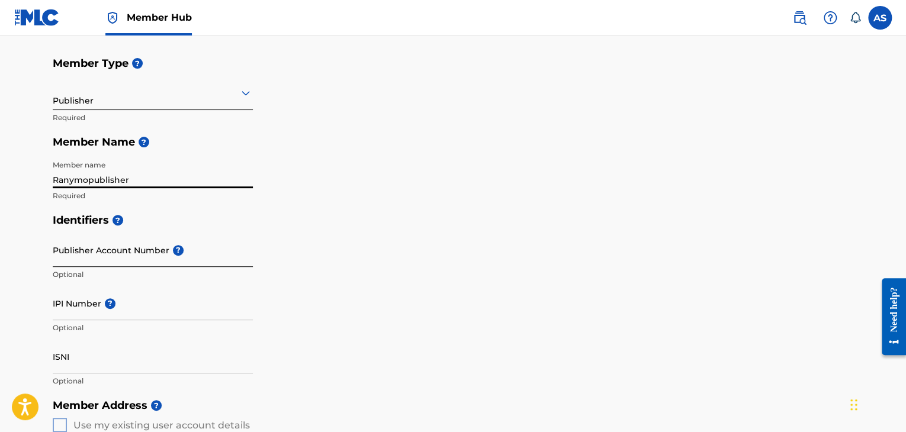
type input "Ranymopublisher"
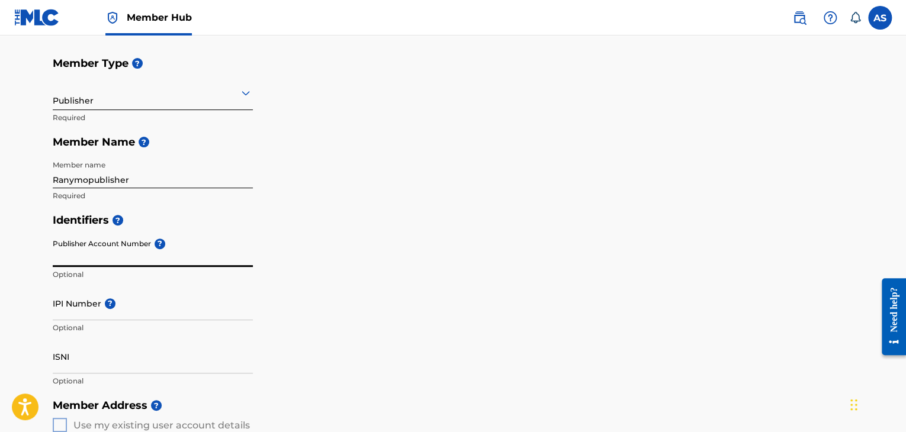
click at [127, 255] on input "Publisher Account Number ?" at bounding box center [153, 250] width 200 height 34
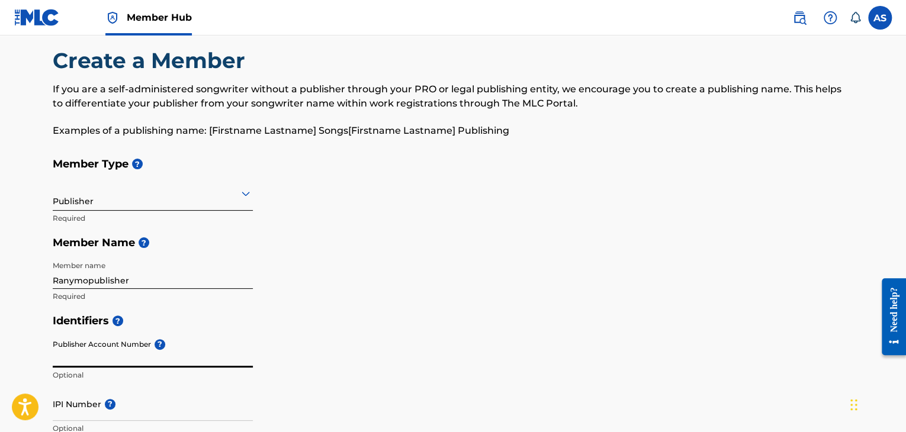
scroll to position [0, 0]
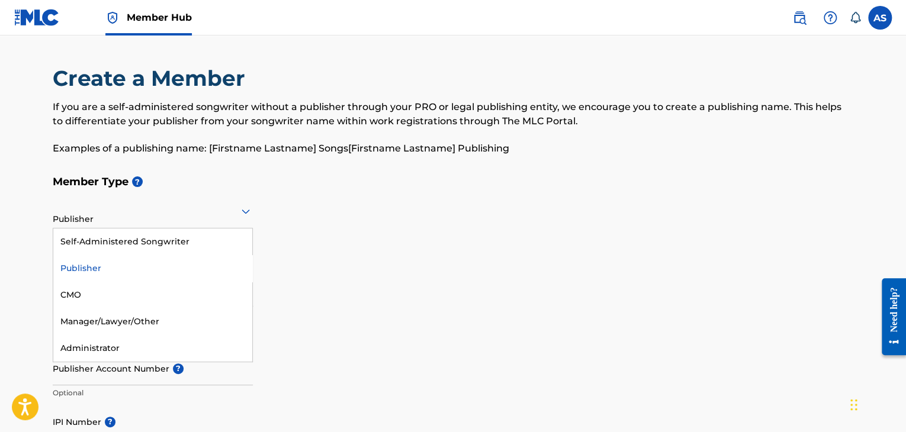
click at [247, 213] on icon at bounding box center [246, 212] width 8 height 5
